Goal: Task Accomplishment & Management: Manage account settings

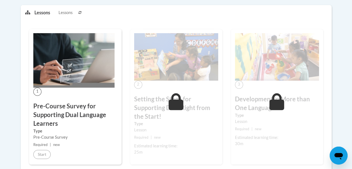
scroll to position [156, 0]
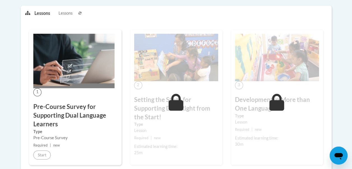
click at [185, 90] on div "2 Setting the Stage for Supporting DLLs Right from the Start! Type Lesson Requi…" at bounding box center [176, 96] width 92 height 135
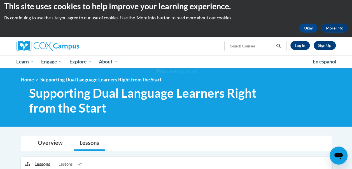
scroll to position [0, 0]
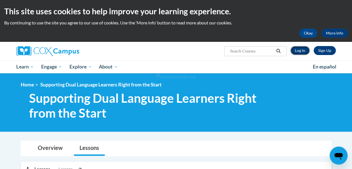
click at [302, 52] on link "Log In" at bounding box center [299, 50] width 19 height 9
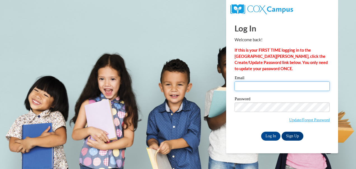
click at [283, 86] on input "Email" at bounding box center [282, 86] width 95 height 10
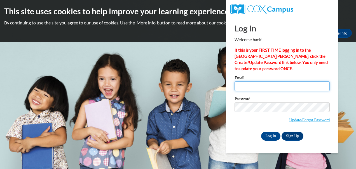
type input "jsalvatierra@berkhs.org"
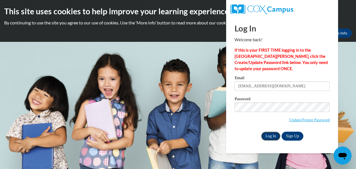
click at [272, 136] on input "Log In" at bounding box center [271, 135] width 20 height 9
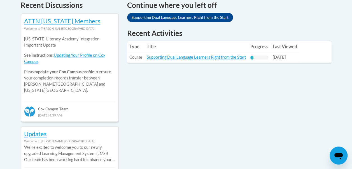
scroll to position [247, 0]
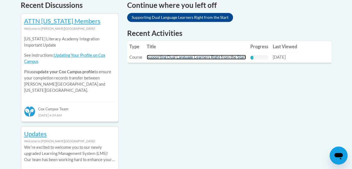
click at [224, 59] on link "Supporting Dual Language Learners Right from the Start" at bounding box center [196, 57] width 99 height 5
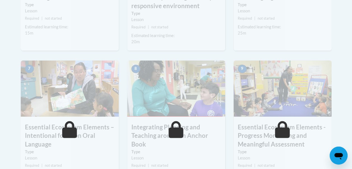
scroll to position [434, 0]
click at [61, 110] on img at bounding box center [70, 88] width 98 height 56
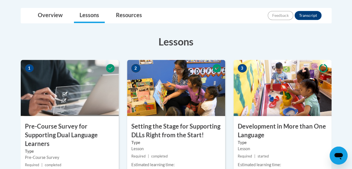
scroll to position [0, 0]
